Goal: Entertainment & Leisure: Consume media (video, audio)

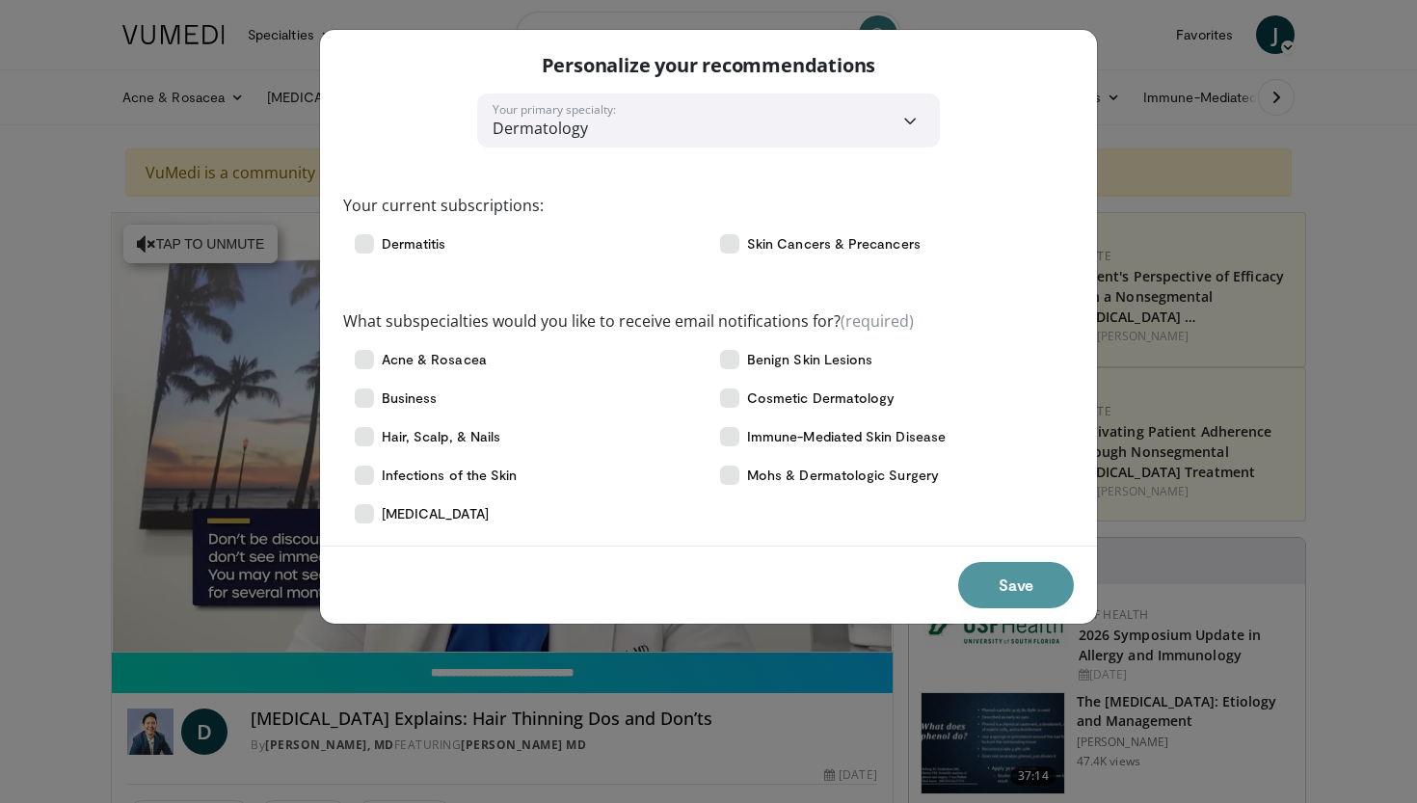
click at [1015, 587] on button "Save" at bounding box center [1016, 585] width 116 height 46
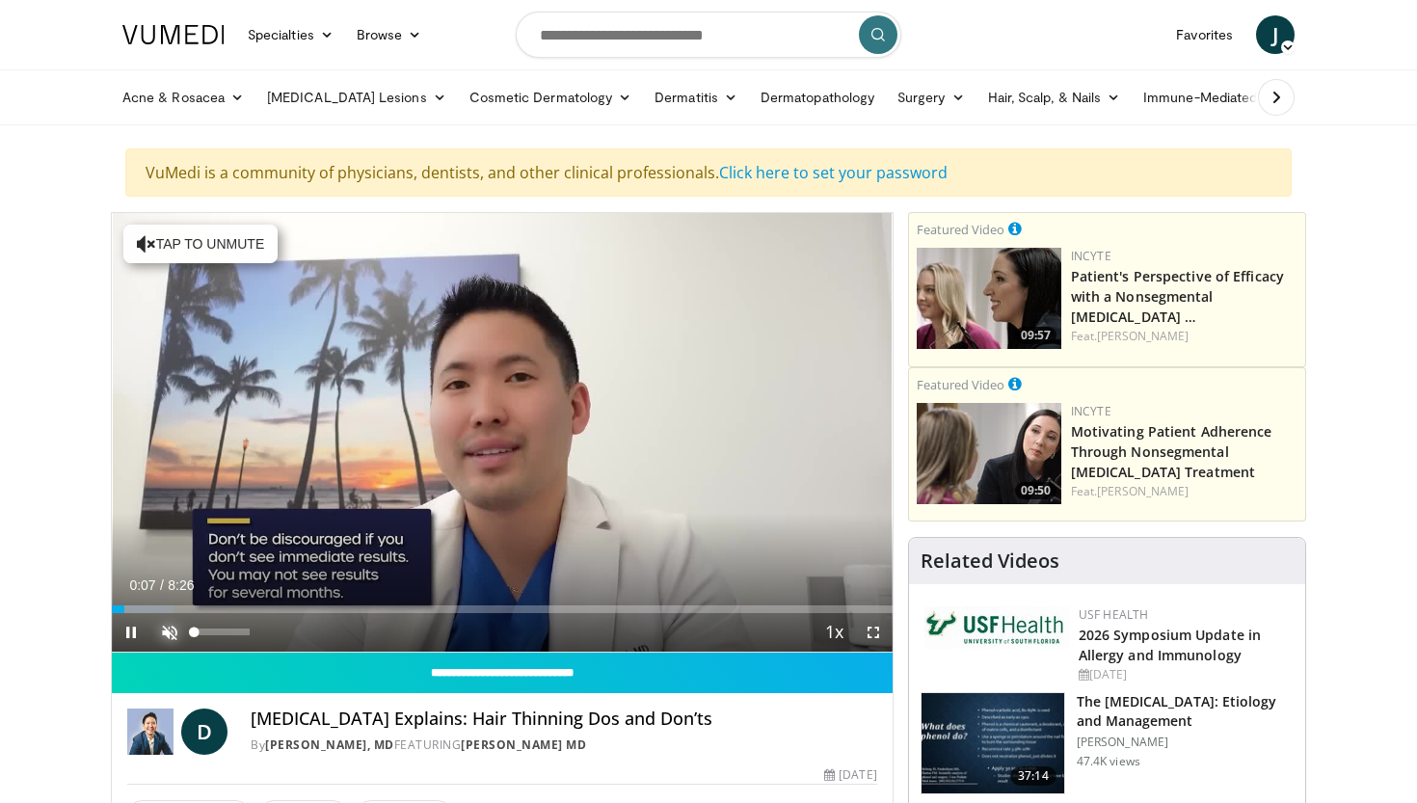
click at [173, 635] on span "Video Player" at bounding box center [169, 632] width 39 height 39
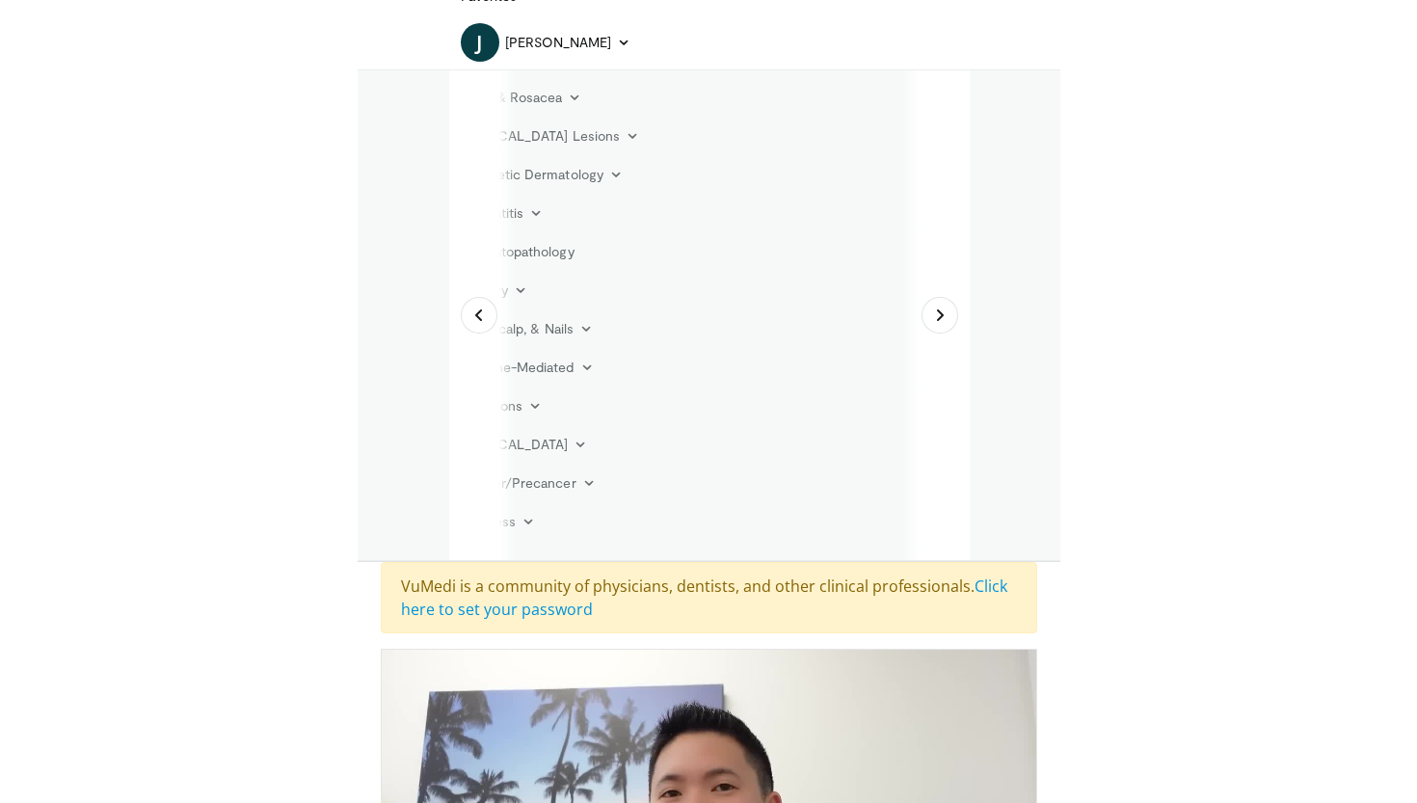
scroll to position [272, 0]
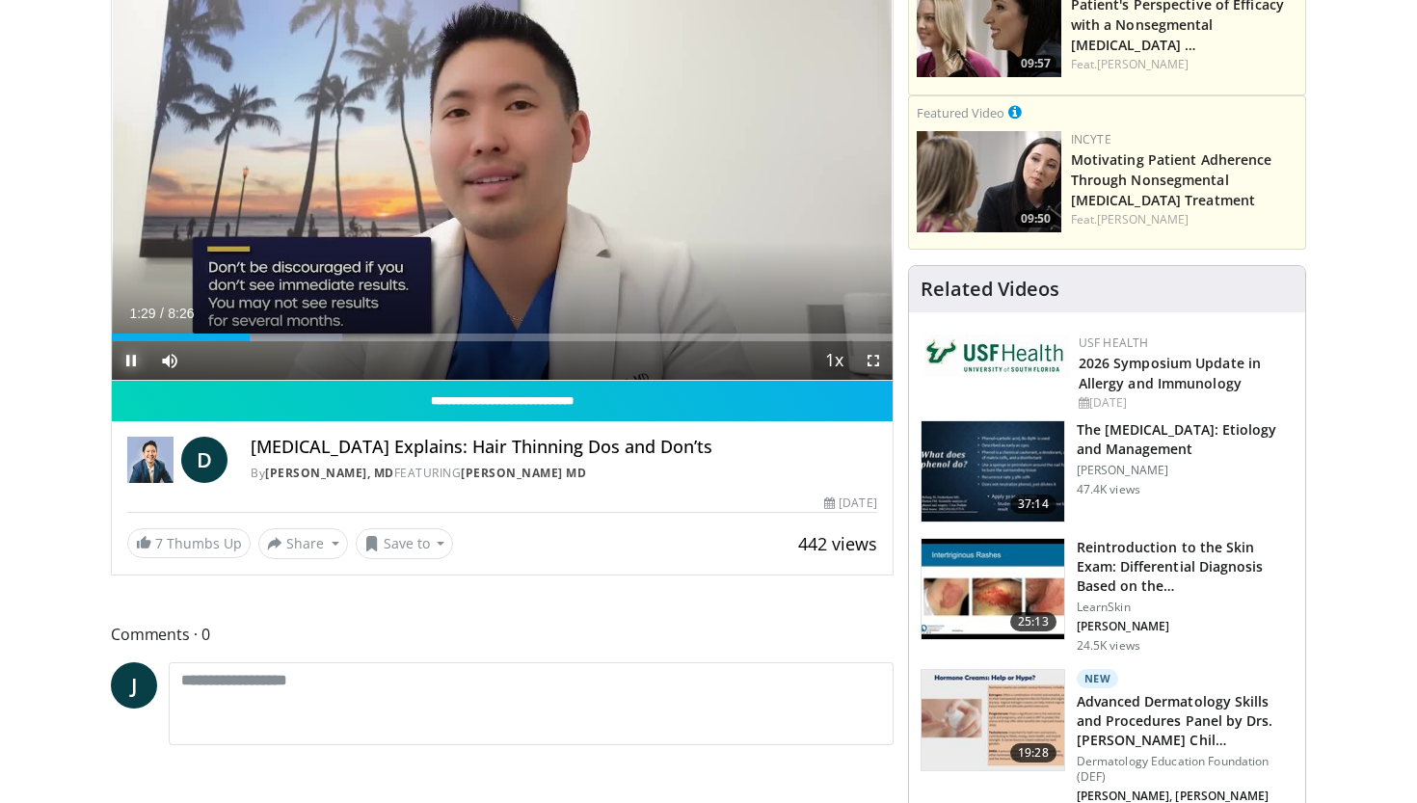
click at [137, 372] on span "Video Player" at bounding box center [131, 360] width 39 height 39
